Goal: Task Accomplishment & Management: Use online tool/utility

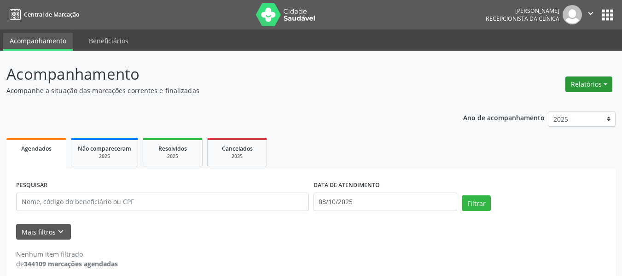
drag, startPoint x: 0, startPoint y: 0, endPoint x: 574, endPoint y: 91, distance: 581.4
click at [572, 87] on button "Relatórios" at bounding box center [588, 84] width 47 height 16
click at [572, 104] on link "Agendamentos" at bounding box center [563, 104] width 99 height 13
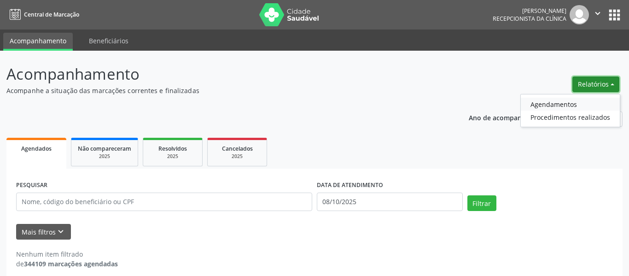
select select "9"
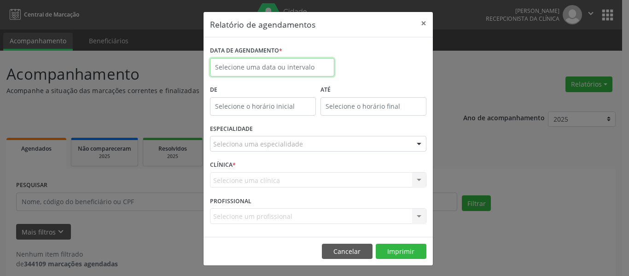
click at [274, 64] on input "text" at bounding box center [272, 67] width 124 height 18
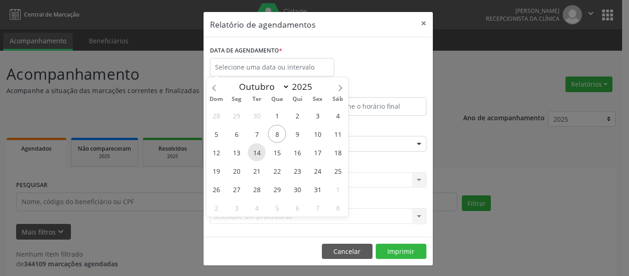
click at [260, 151] on span "14" at bounding box center [257, 152] width 18 height 18
type input "[DATE]"
click at [260, 151] on span "14" at bounding box center [257, 152] width 18 height 18
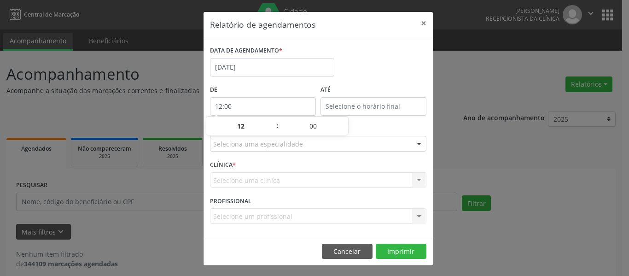
click at [262, 106] on input "12:00" at bounding box center [263, 106] width 106 height 18
click at [270, 131] on span at bounding box center [272, 130] width 6 height 9
type input "11:00"
type input "11"
click at [270, 131] on span at bounding box center [272, 130] width 6 height 9
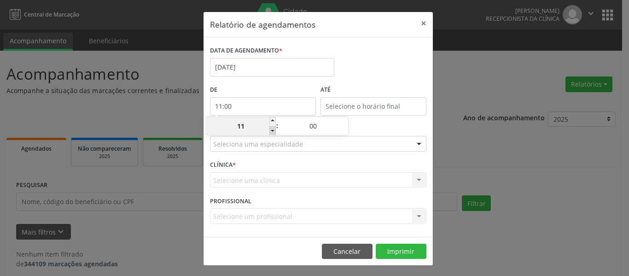
type input "10:00"
type input "10"
click at [271, 131] on span at bounding box center [272, 130] width 6 height 9
type input "09:00"
type input "09"
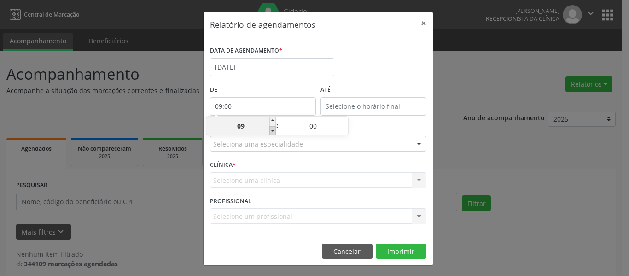
click at [271, 131] on span at bounding box center [272, 130] width 6 height 9
type input "08:00"
type input "08"
click at [271, 131] on span at bounding box center [272, 130] width 6 height 9
type input "07:00"
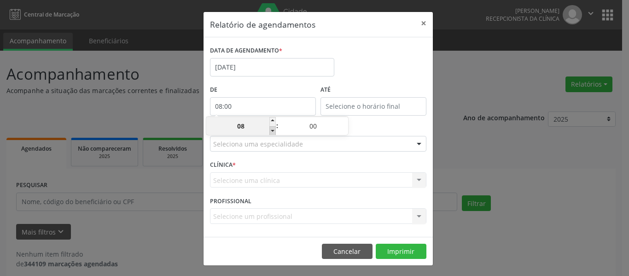
type input "07"
click at [272, 131] on span at bounding box center [272, 130] width 6 height 9
type input "06:00"
type input "06"
click at [364, 108] on input "12:00" at bounding box center [373, 106] width 106 height 18
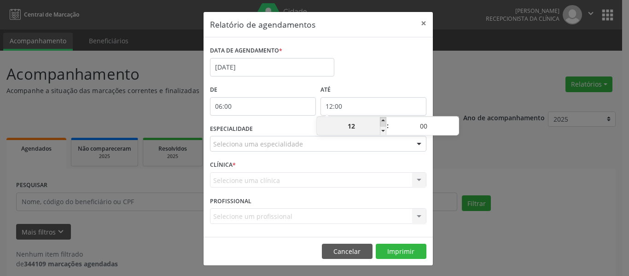
click at [382, 121] on span at bounding box center [383, 121] width 6 height 9
type input "13:00"
type input "13"
click at [382, 121] on span at bounding box center [383, 121] width 6 height 9
type input "14:00"
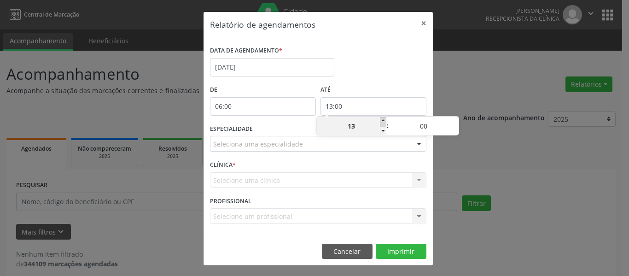
type input "14"
click at [382, 120] on span at bounding box center [383, 121] width 6 height 9
type input "15:00"
type input "15"
click at [382, 120] on span at bounding box center [383, 121] width 6 height 9
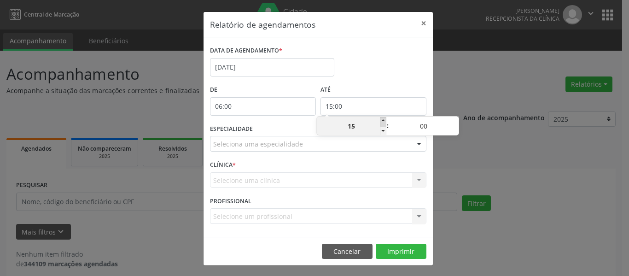
type input "16:00"
type input "16"
click at [382, 120] on span at bounding box center [383, 121] width 6 height 9
type input "17:00"
type input "17"
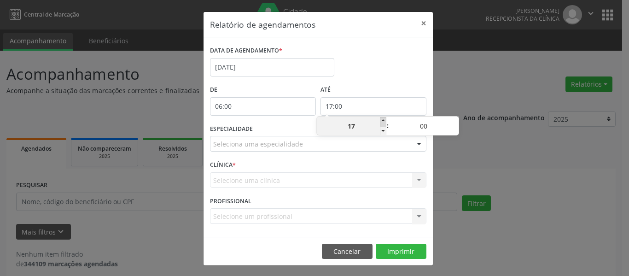
click at [382, 120] on span at bounding box center [383, 121] width 6 height 9
type input "18:00"
type input "18"
click at [369, 75] on div "DATA DE AGENDAMENTO * [DATE]" at bounding box center [318, 63] width 221 height 39
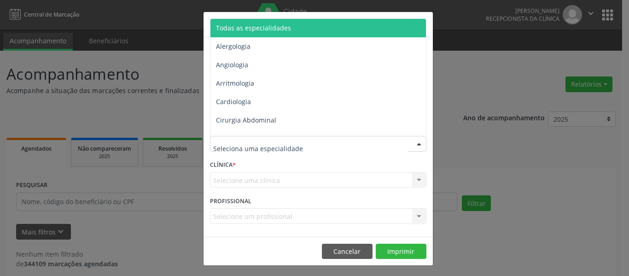
click at [301, 138] on div at bounding box center [318, 144] width 216 height 16
click at [274, 31] on span "Todas as especialidades" at bounding box center [253, 27] width 75 height 9
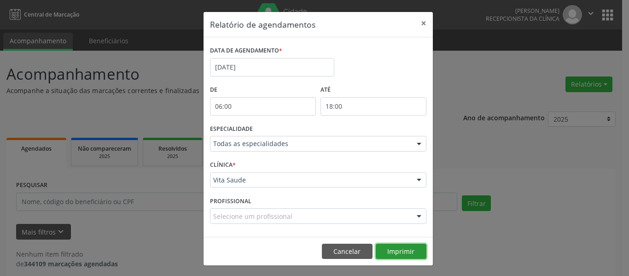
click at [408, 256] on button "Imprimir" at bounding box center [401, 251] width 51 height 16
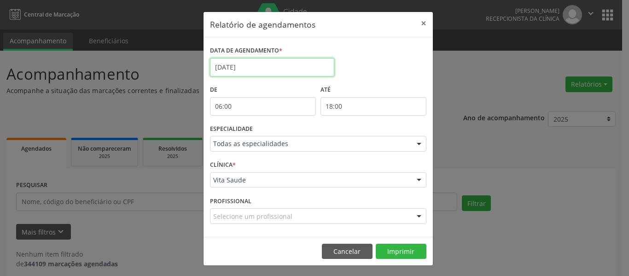
click at [251, 71] on input "[DATE]" at bounding box center [272, 67] width 124 height 18
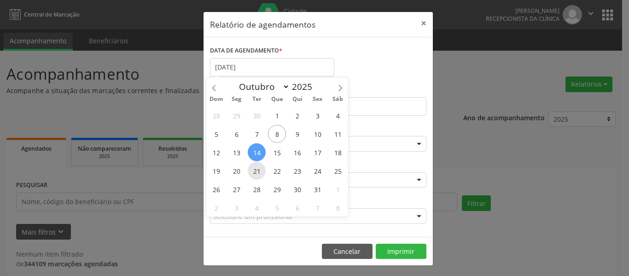
click at [256, 169] on span "21" at bounding box center [257, 171] width 18 height 18
type input "[DATE]"
click at [257, 169] on span "21" at bounding box center [257, 171] width 18 height 18
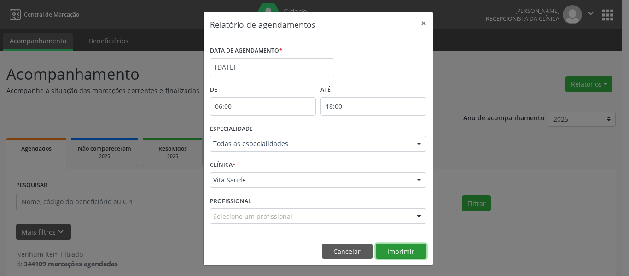
click at [399, 252] on button "Imprimir" at bounding box center [401, 251] width 51 height 16
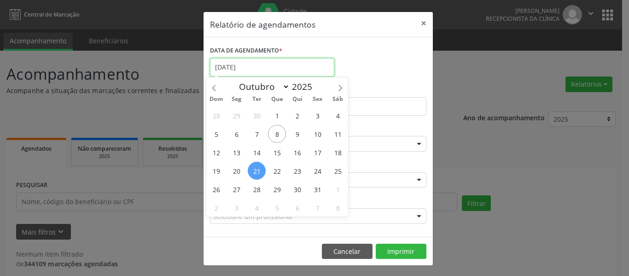
click at [256, 70] on input "[DATE]" at bounding box center [272, 67] width 124 height 18
click at [259, 189] on span "28" at bounding box center [257, 189] width 18 height 18
type input "[DATE]"
click at [259, 188] on span "28" at bounding box center [257, 189] width 18 height 18
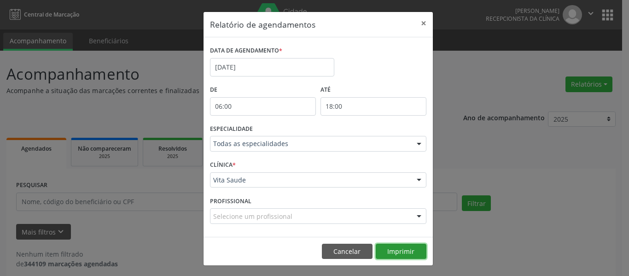
click at [406, 256] on button "Imprimir" at bounding box center [401, 251] width 51 height 16
